Goal: Task Accomplishment & Management: Use online tool/utility

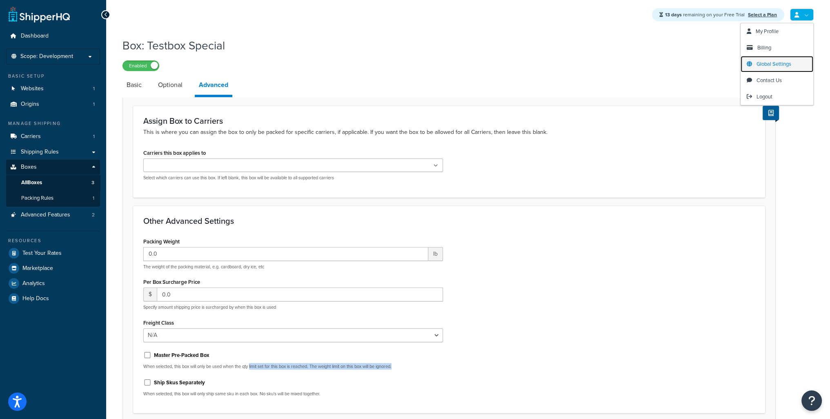
click at [777, 66] on span "Global Settings" at bounding box center [774, 64] width 35 height 8
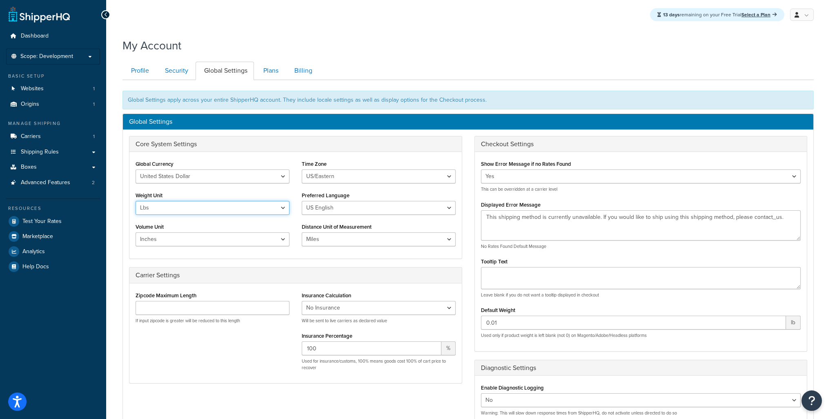
click at [187, 209] on select "Lbs Kgs" at bounding box center [213, 208] width 154 height 14
select select "kg"
click at [136, 201] on select "Lbs Kgs" at bounding box center [213, 208] width 154 height 14
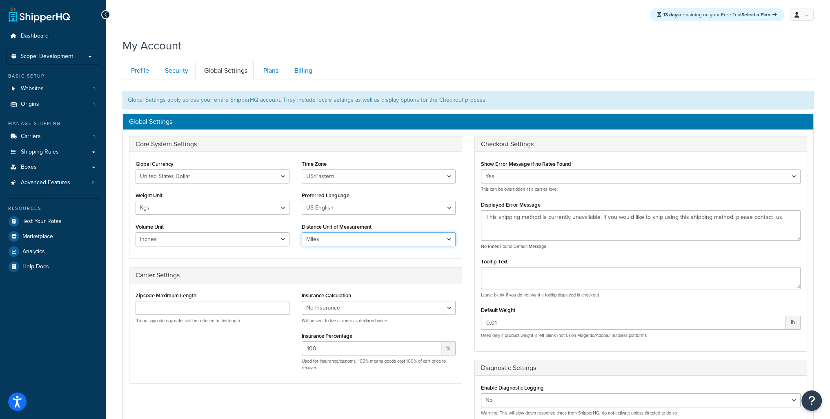
click at [325, 239] on select "Miles Kilometers" at bounding box center [379, 239] width 154 height 14
select select "KM"
click at [302, 232] on select "Miles Kilometers" at bounding box center [379, 239] width 154 height 14
click at [194, 236] on select "Inches Centimetres Feet Yards Metres" at bounding box center [213, 239] width 154 height 14
select select "cm"
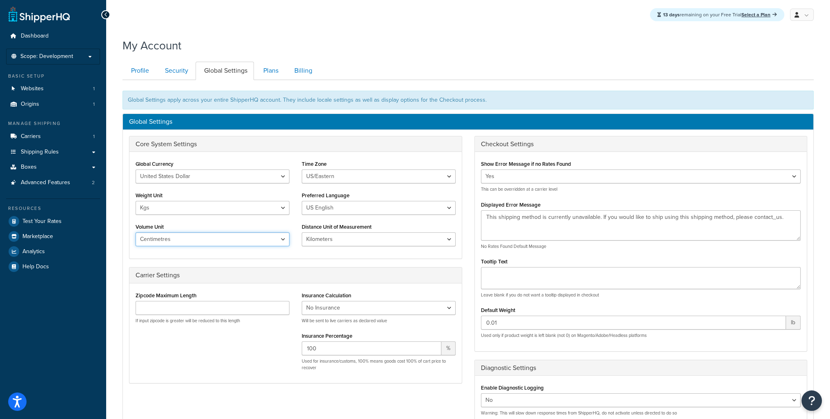
click at [136, 232] on select "Inches Centimetres Feet Yards Metres" at bounding box center [213, 239] width 154 height 14
click at [170, 236] on select "Inches Centimetres Feet Yards Metres" at bounding box center [213, 239] width 154 height 14
click at [136, 232] on select "Inches Centimetres Feet Yards Metres" at bounding box center [213, 239] width 154 height 14
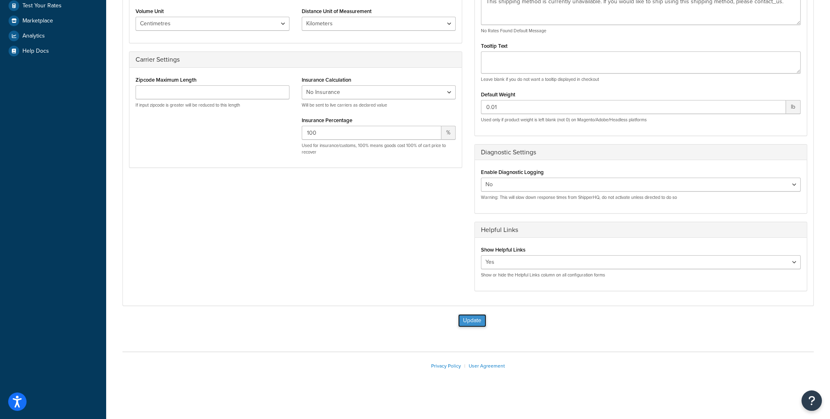
click at [478, 320] on button "Update" at bounding box center [472, 320] width 28 height 13
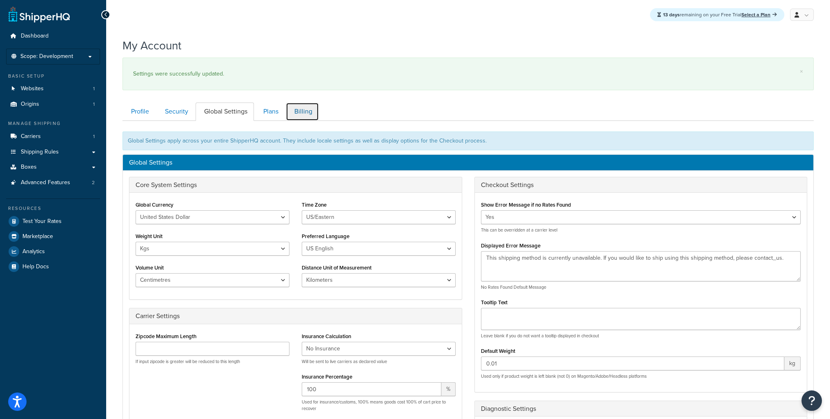
click at [311, 115] on link "Billing" at bounding box center [302, 111] width 33 height 18
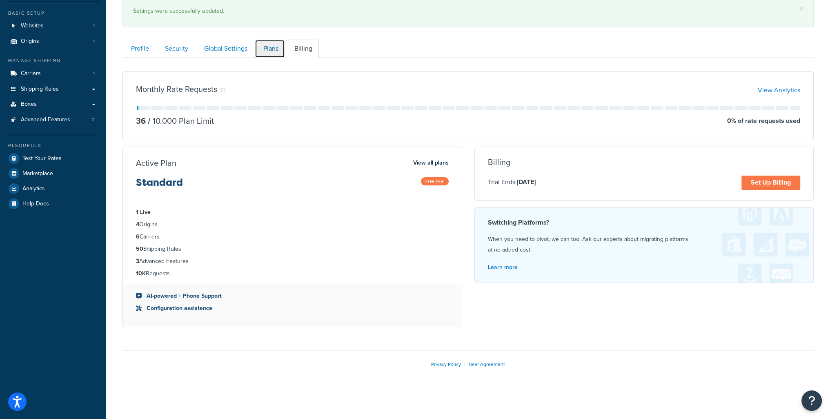
click at [269, 48] on link "Plans" at bounding box center [270, 49] width 30 height 18
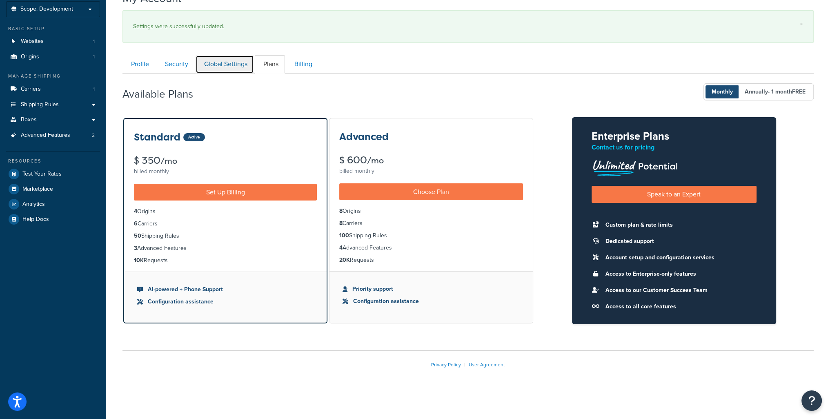
click at [231, 65] on link "Global Settings" at bounding box center [225, 64] width 58 height 18
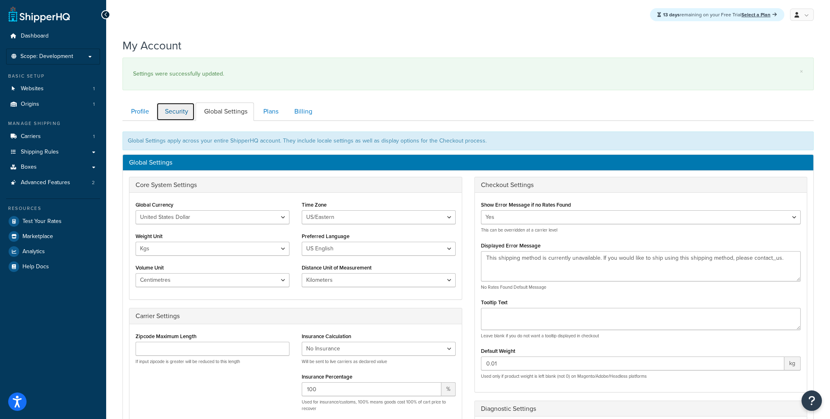
click at [176, 106] on link "Security" at bounding box center [175, 111] width 38 height 18
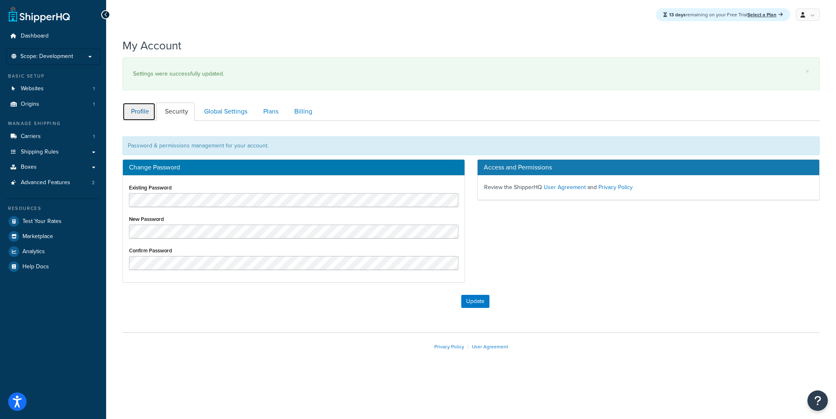
click at [137, 111] on link "Profile" at bounding box center [139, 111] width 33 height 18
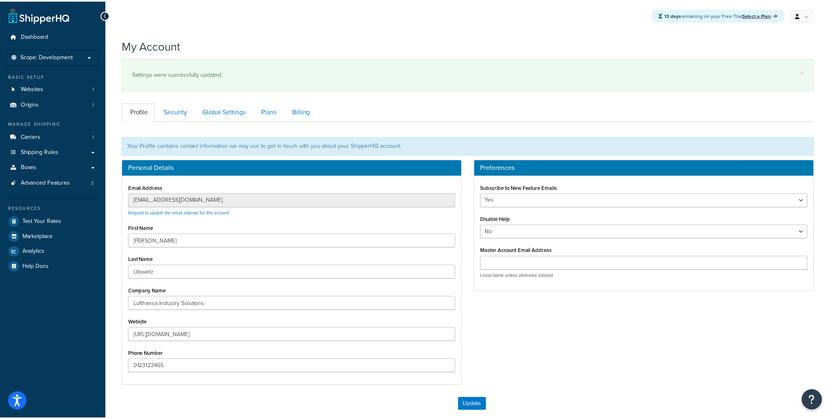
scroll to position [85, 0]
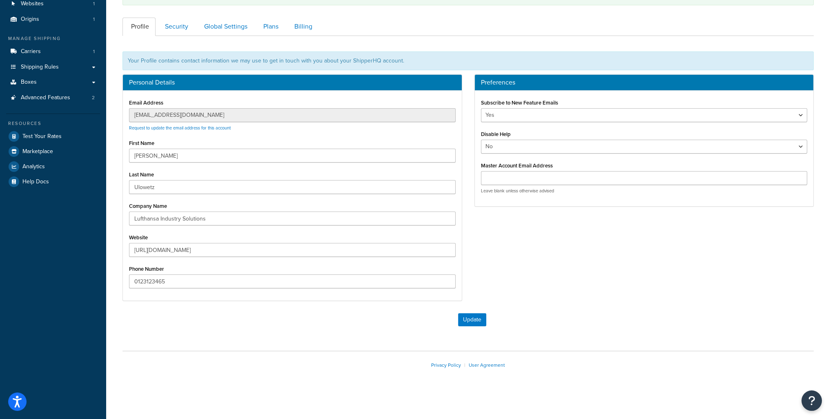
drag, startPoint x: 240, startPoint y: 148, endPoint x: 235, endPoint y: 150, distance: 5.2
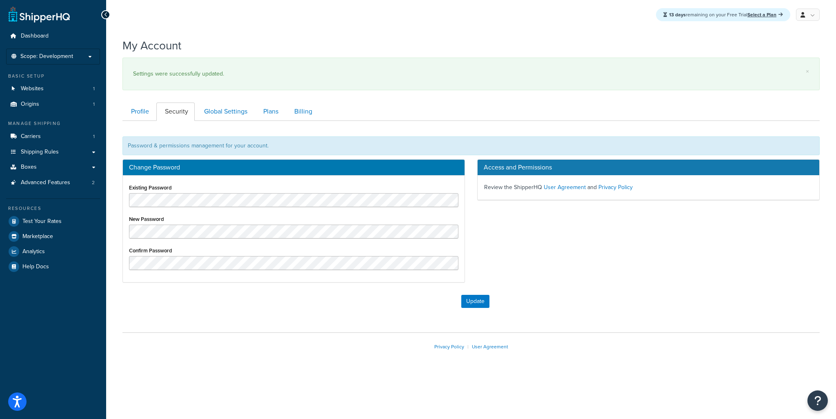
click at [133, 101] on div "Profile Security Global Settings Plans Billing Your Profile contains contact in…" at bounding box center [471, 206] width 697 height 217
click at [143, 115] on link "Profile" at bounding box center [139, 111] width 33 height 18
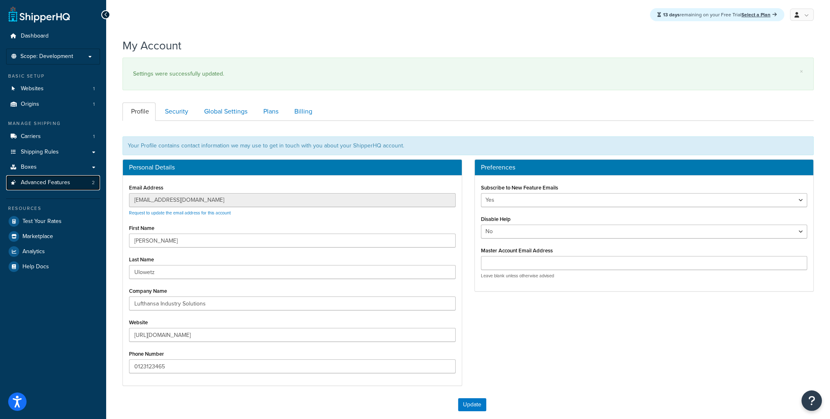
click at [49, 182] on span "Advanced Features" at bounding box center [45, 182] width 49 height 7
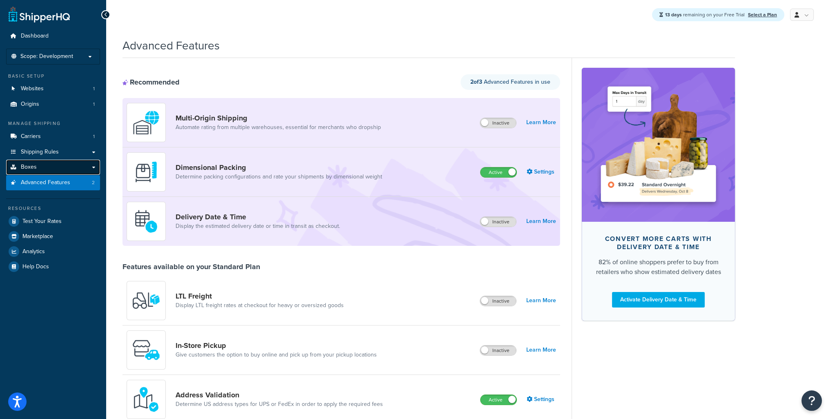
click at [27, 166] on span "Boxes" at bounding box center [29, 167] width 16 height 7
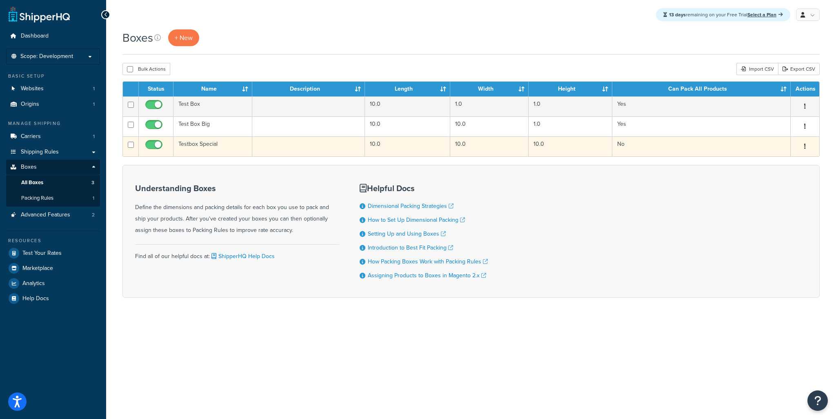
click at [202, 145] on td "Testbox Special" at bounding box center [213, 146] width 79 height 20
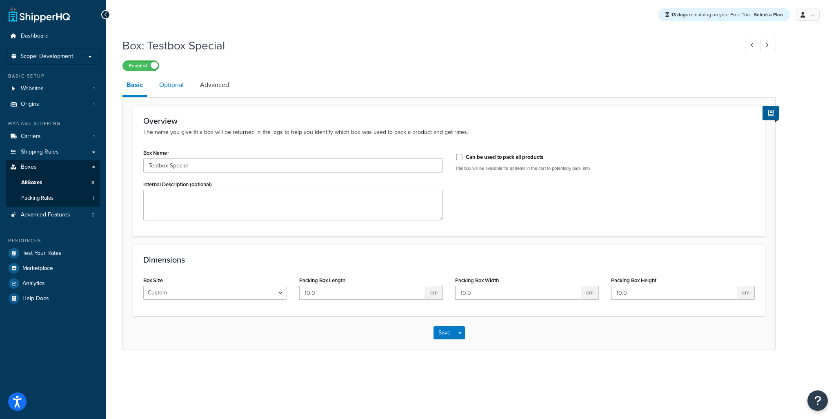
click at [167, 83] on link "Optional" at bounding box center [171, 85] width 33 height 20
click at [42, 195] on span "Packing Rules" at bounding box center [37, 198] width 32 height 7
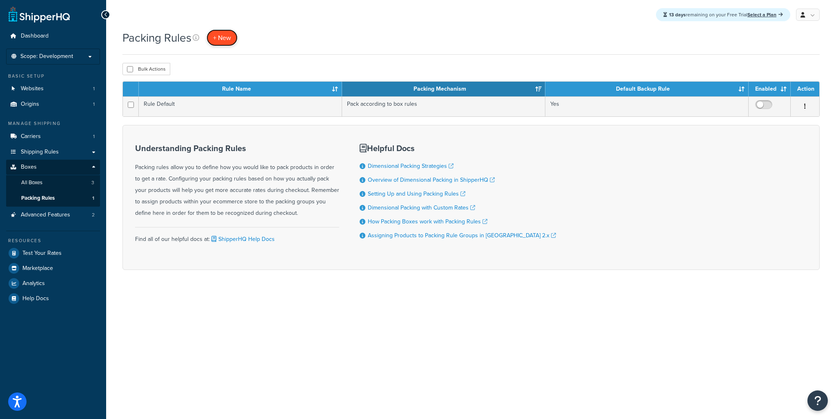
click at [224, 39] on span "+ New" at bounding box center [222, 37] width 18 height 9
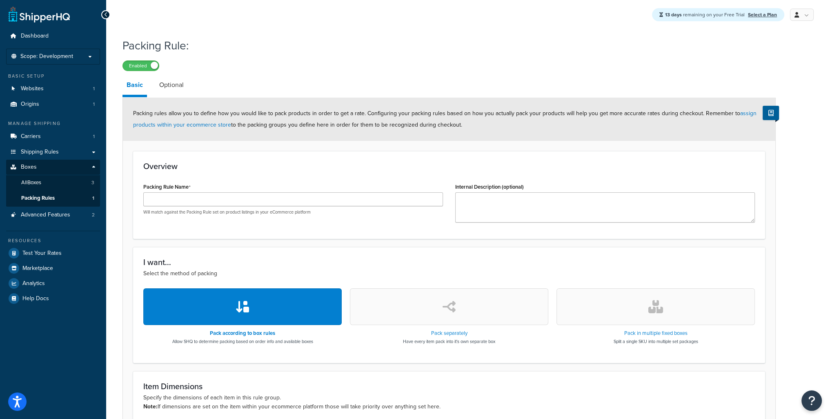
scroll to position [178, 0]
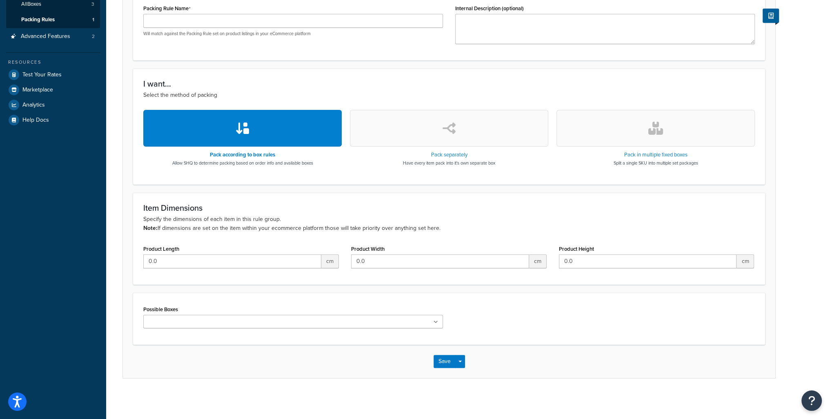
click at [450, 141] on button "button" at bounding box center [449, 128] width 198 height 37
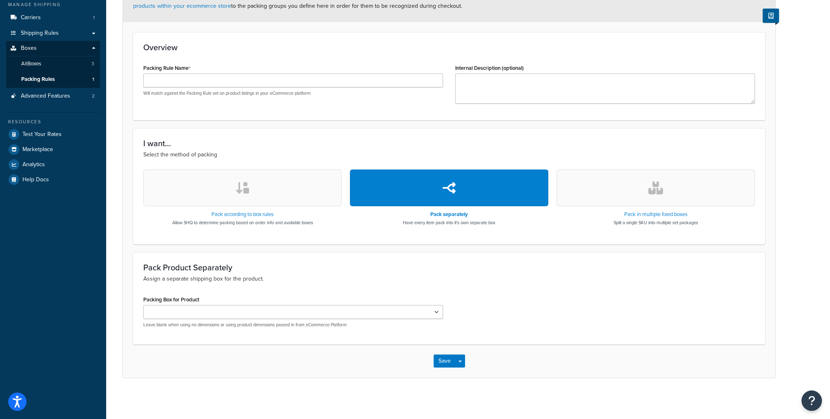
scroll to position [119, 0]
click at [312, 317] on select "Testbox Special" at bounding box center [293, 312] width 300 height 14
select select "737566"
click at [143, 305] on select "Testbox Special" at bounding box center [293, 312] width 300 height 14
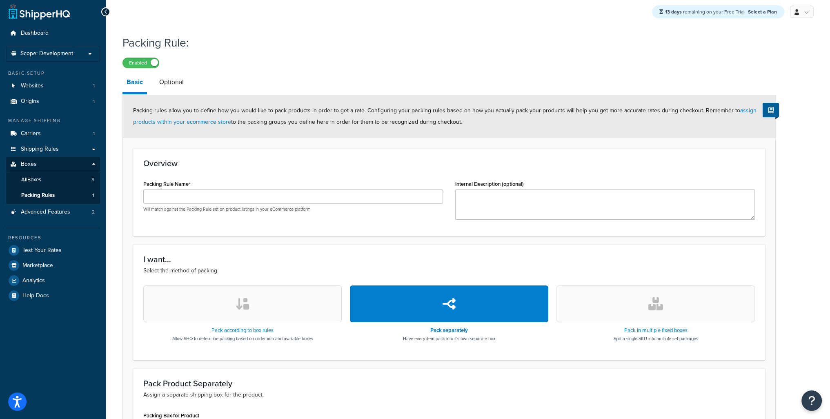
scroll to position [2, 0]
drag, startPoint x: 229, startPoint y: 110, endPoint x: 260, endPoint y: 110, distance: 31.0
click at [260, 110] on span "Packing rules allow you to define how you would like to pack products in order …" at bounding box center [445, 117] width 624 height 20
click at [163, 87] on link "Optional" at bounding box center [171, 83] width 33 height 20
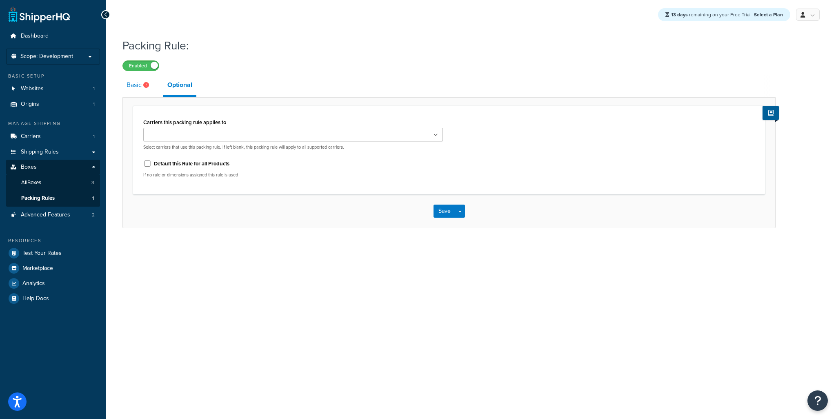
click at [134, 89] on link "Basic" at bounding box center [139, 85] width 33 height 20
select select "737566"
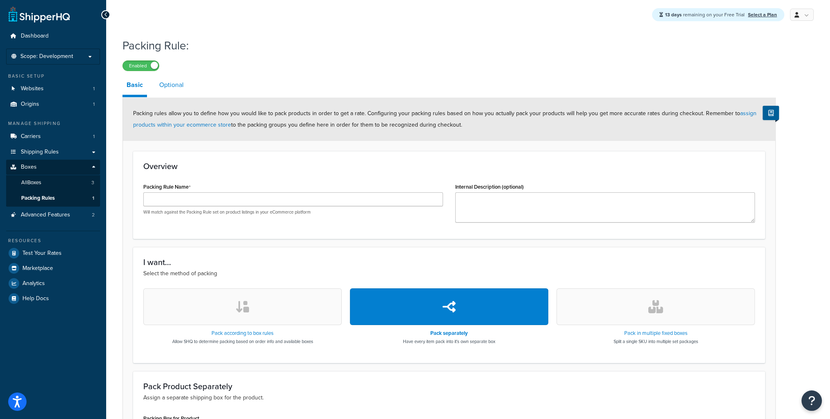
click at [173, 91] on link "Optional" at bounding box center [171, 85] width 33 height 20
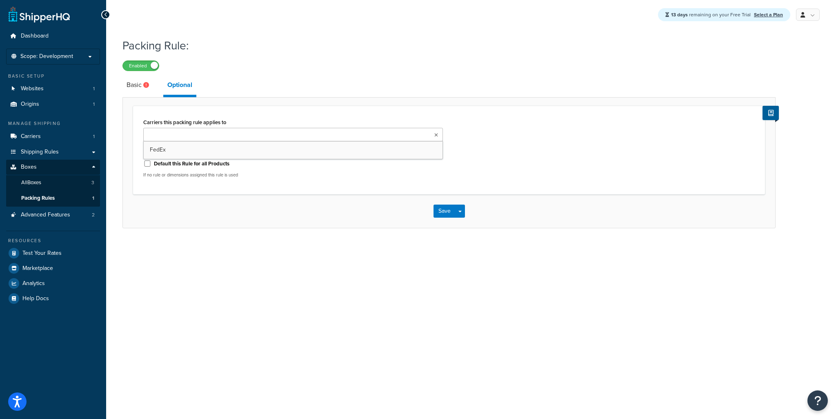
click at [196, 135] on input "Carriers this packing rule applies to" at bounding box center [182, 135] width 72 height 9
click at [196, 134] on input "Carriers this packing rule applies to" at bounding box center [182, 135] width 72 height 9
click at [187, 111] on div "Carriers this packing rule applies to FedEx Select carriers that use this packi…" at bounding box center [449, 150] width 632 height 89
click at [133, 88] on link "Basic" at bounding box center [139, 85] width 33 height 20
select select "737566"
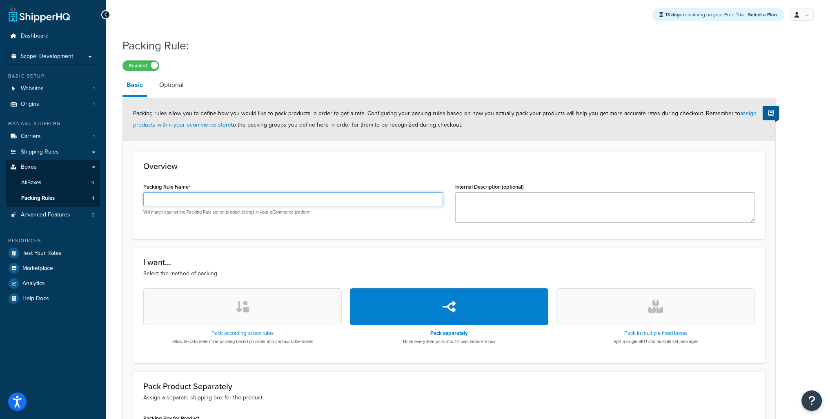
click at [256, 203] on input "Packing Rule Name" at bounding box center [293, 199] width 300 height 14
type input "Special Rule"
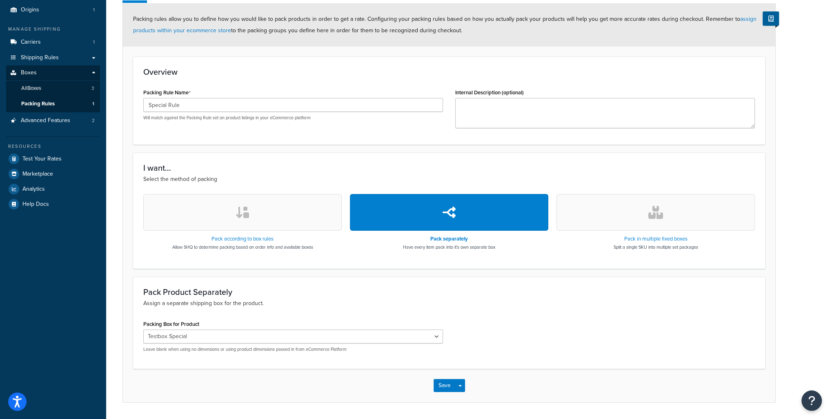
scroll to position [119, 0]
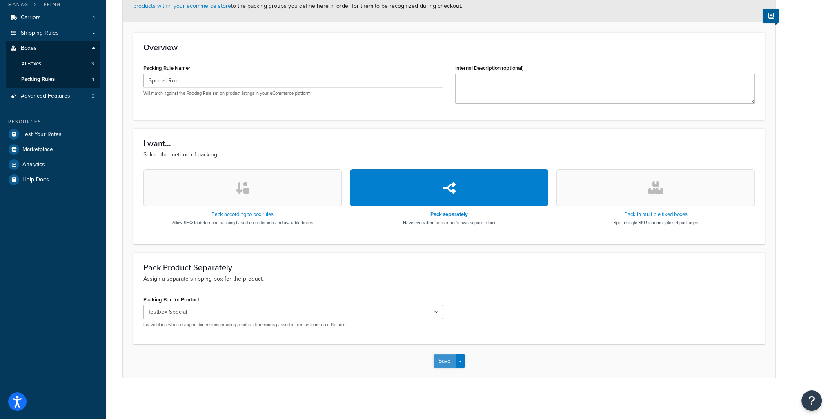
click at [446, 363] on button "Save" at bounding box center [445, 360] width 22 height 13
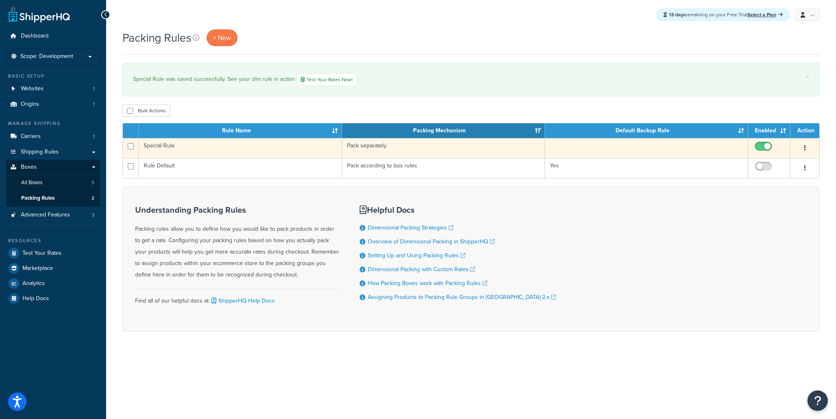
click at [804, 147] on icon "button" at bounding box center [805, 148] width 2 height 6
click at [163, 146] on td "Special Rule" at bounding box center [240, 148] width 203 height 20
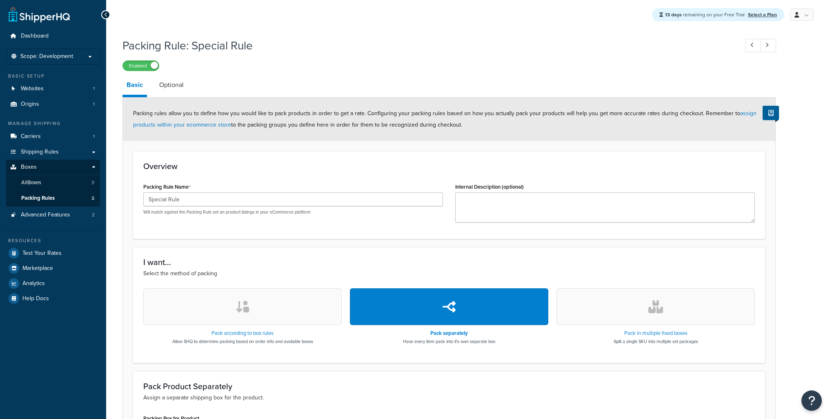
select select "737566"
drag, startPoint x: 265, startPoint y: 178, endPoint x: 276, endPoint y: 202, distance: 26.7
click at [172, 85] on link "Optional" at bounding box center [171, 85] width 33 height 20
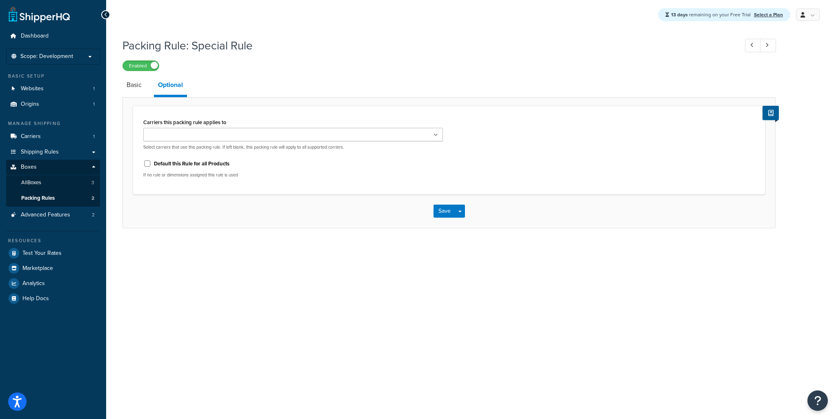
click at [194, 135] on input "Carriers this packing rule applies to" at bounding box center [182, 135] width 72 height 9
click at [138, 87] on link "Basic" at bounding box center [134, 85] width 23 height 20
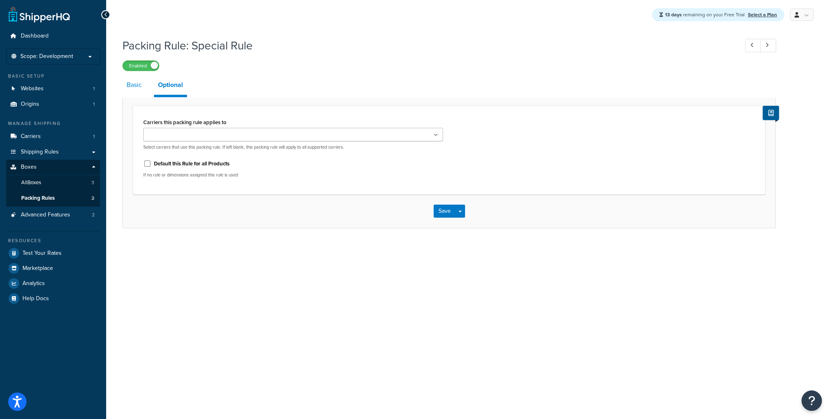
select select "737566"
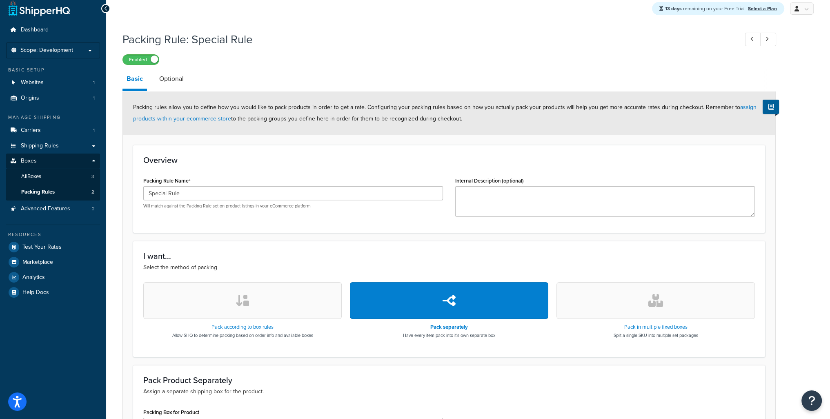
scroll to position [5, 0]
